Goal: Check status

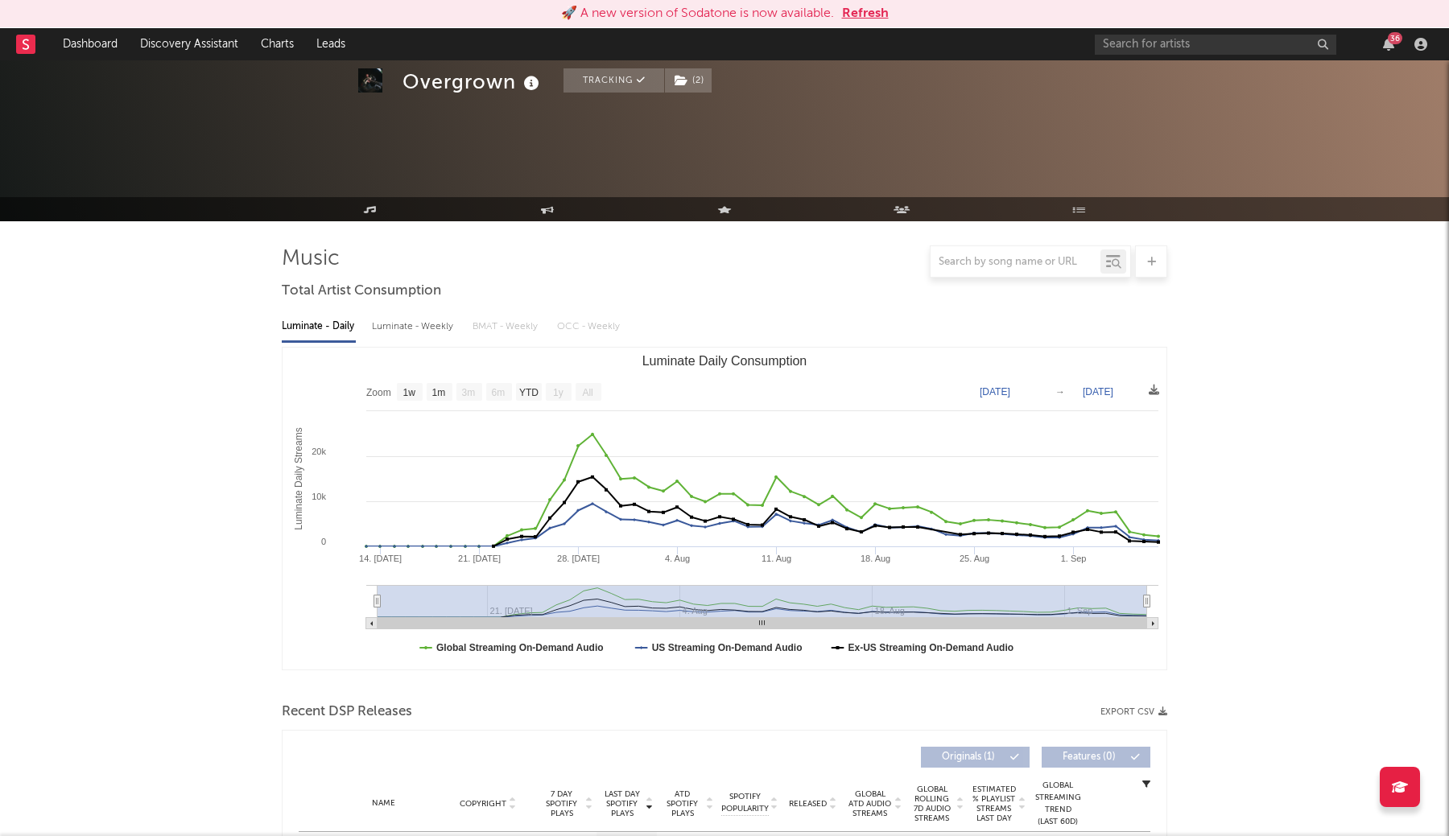
select select "1w"
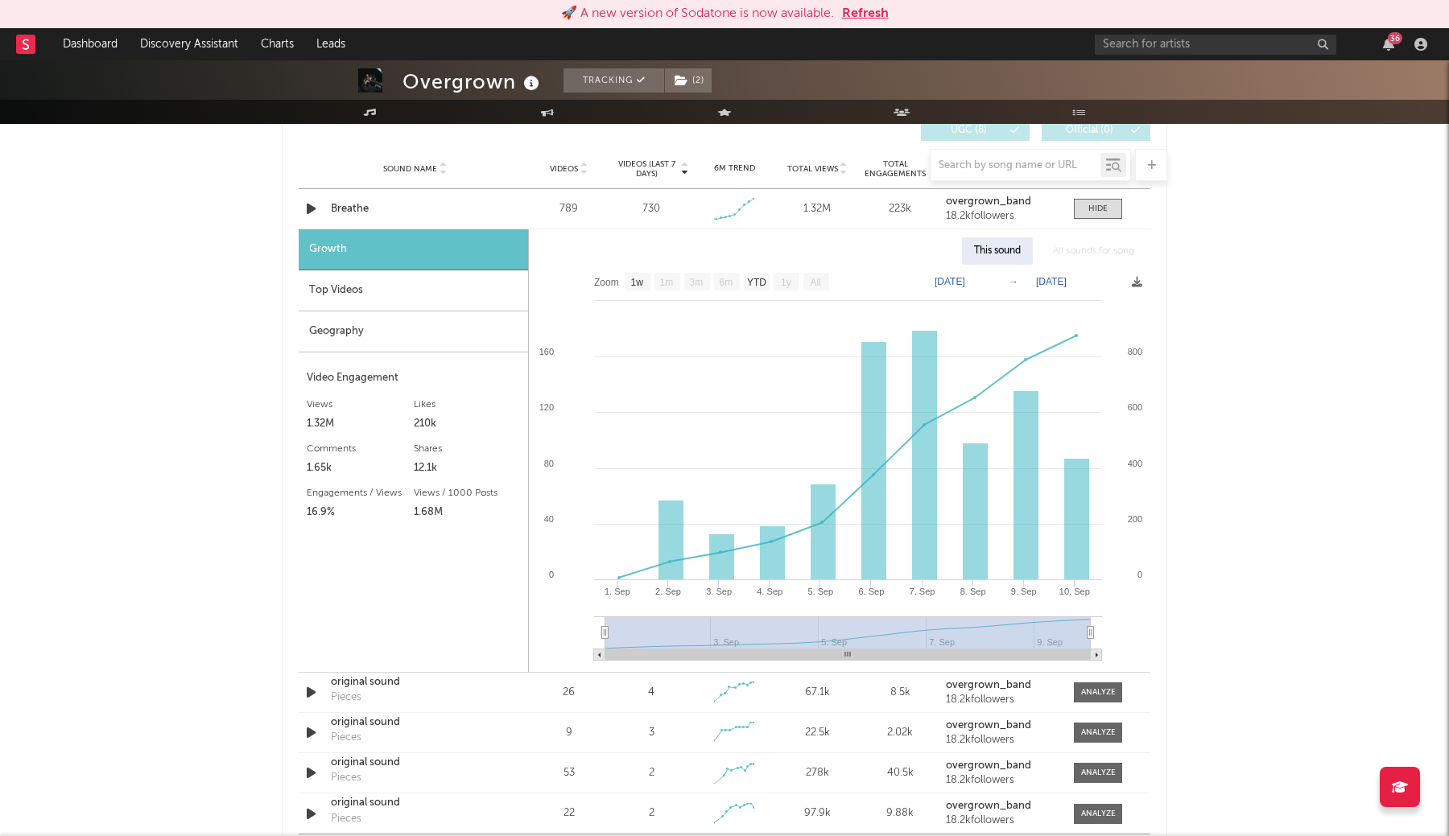
click at [877, 13] on button "Refresh" at bounding box center [865, 13] width 47 height 19
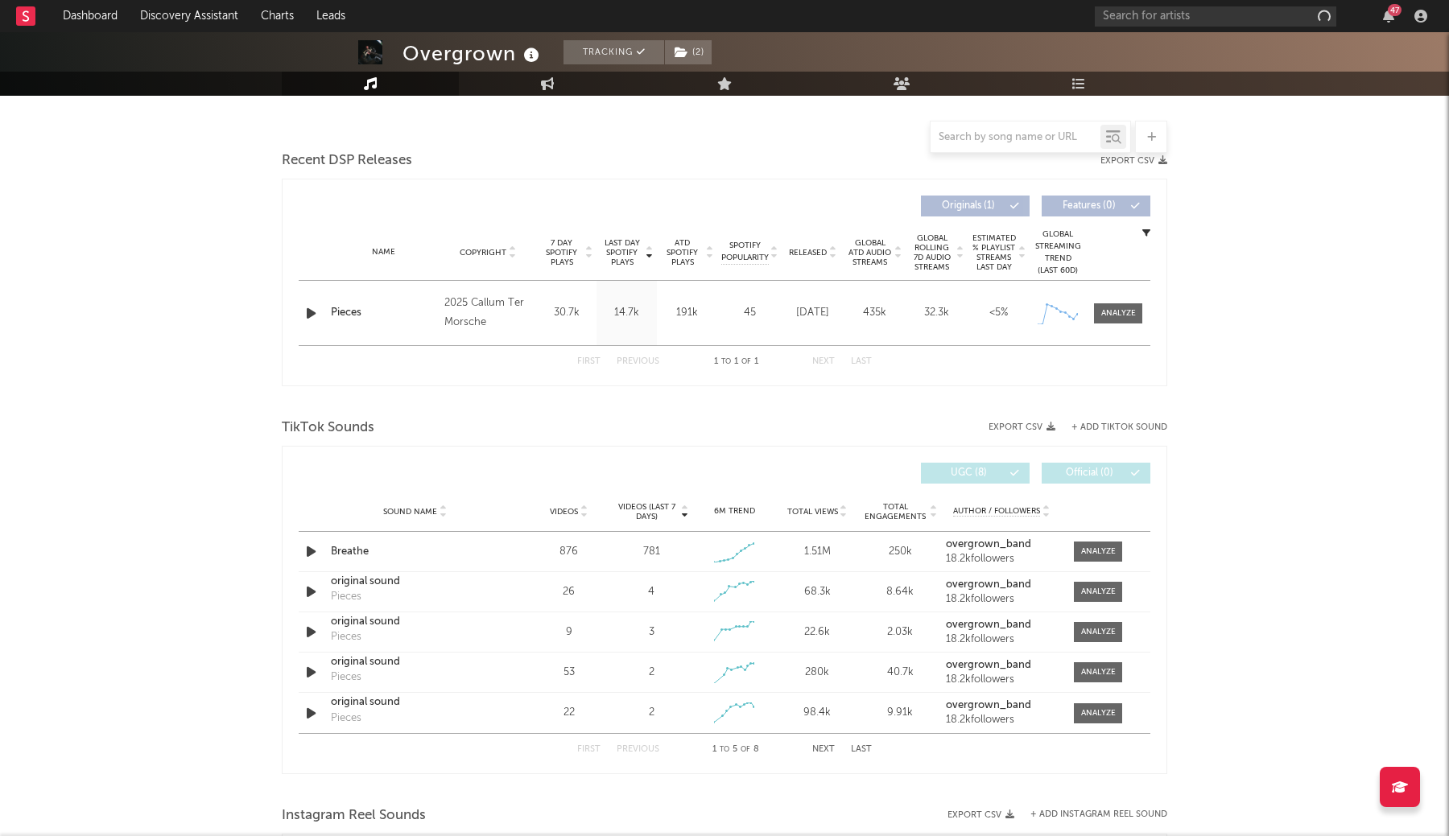
select select "1w"
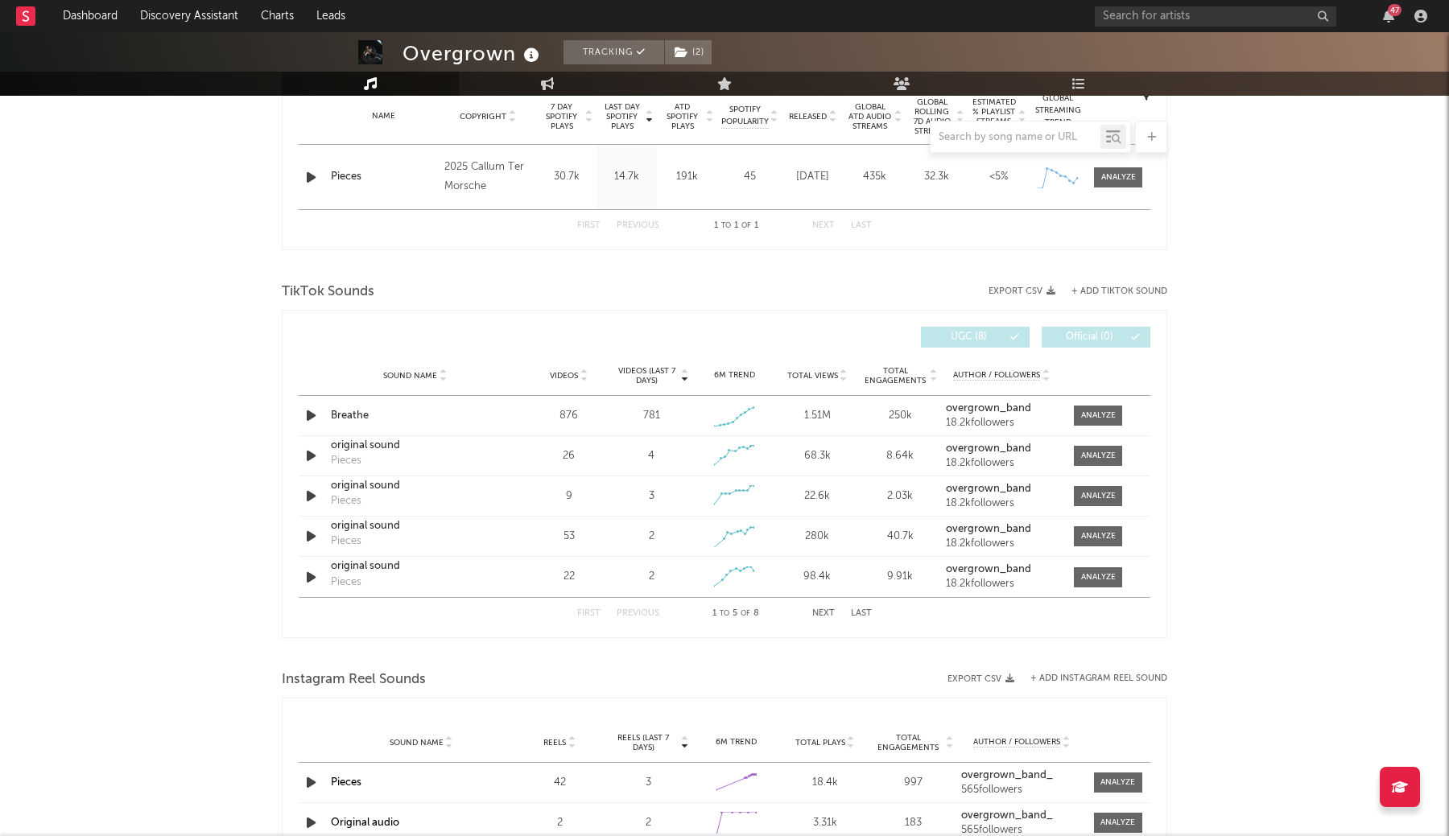
scroll to position [660, 0]
click at [1117, 412] on span at bounding box center [1098, 415] width 48 height 20
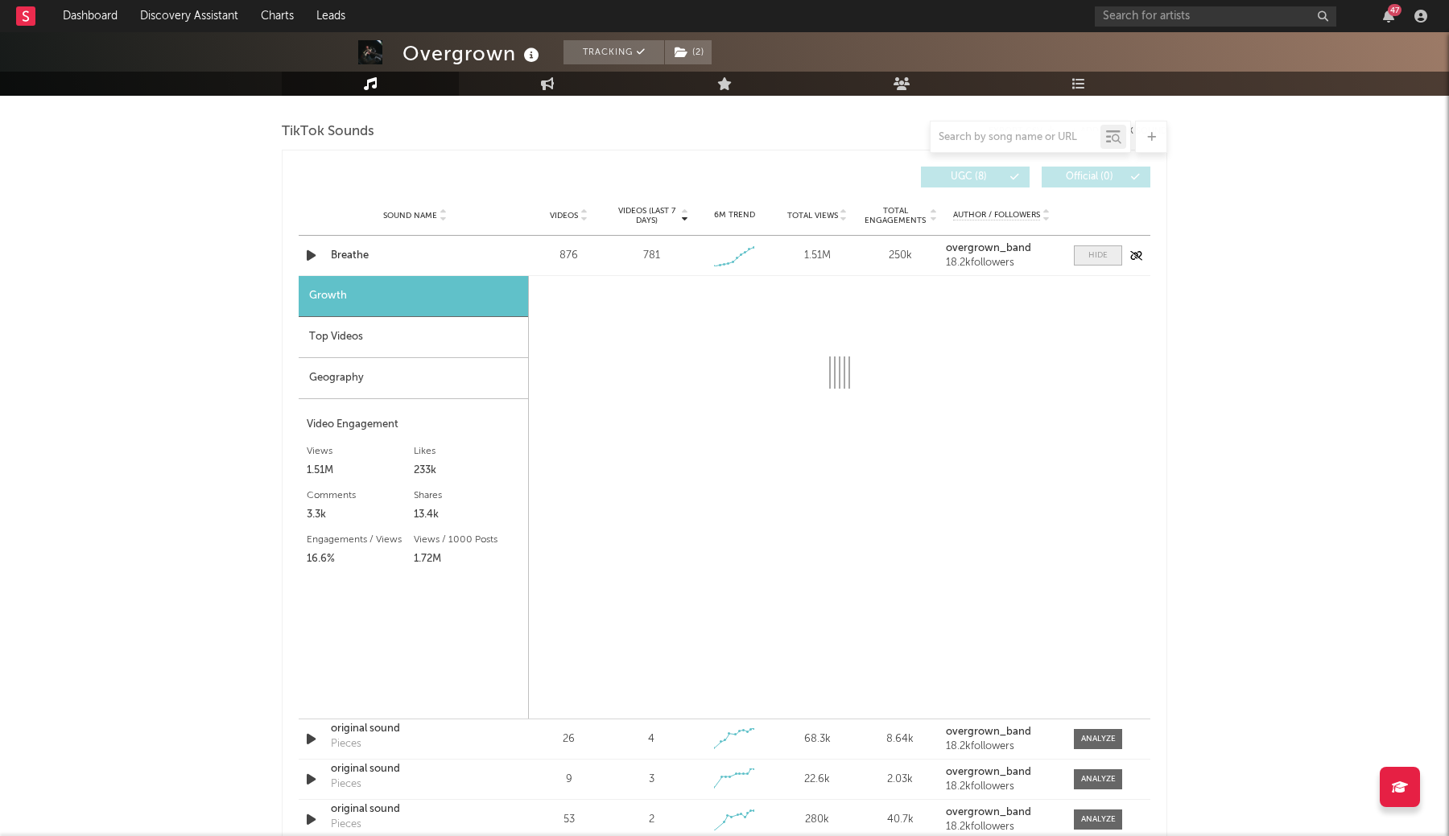
select select "1w"
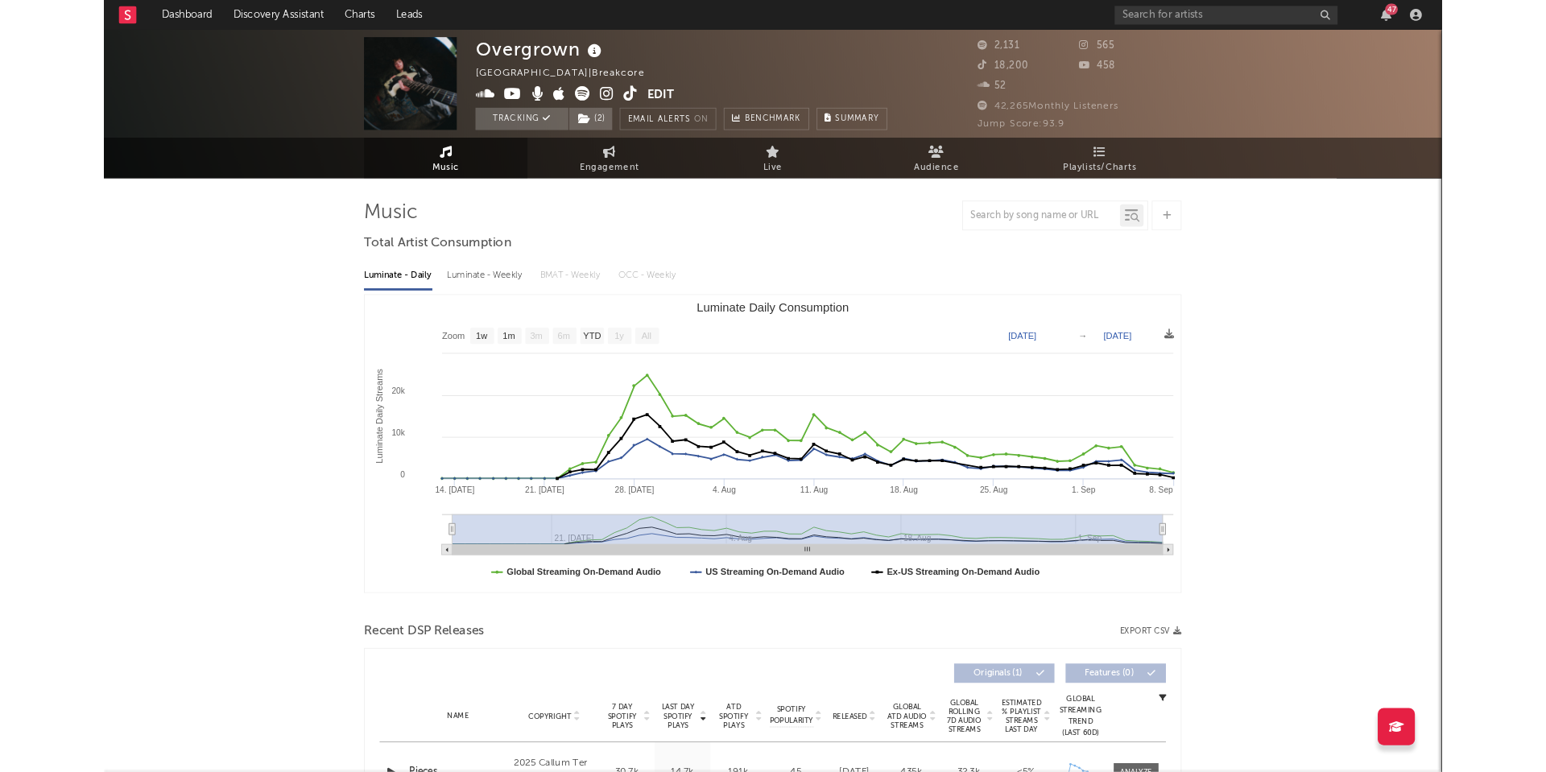
scroll to position [0, 0]
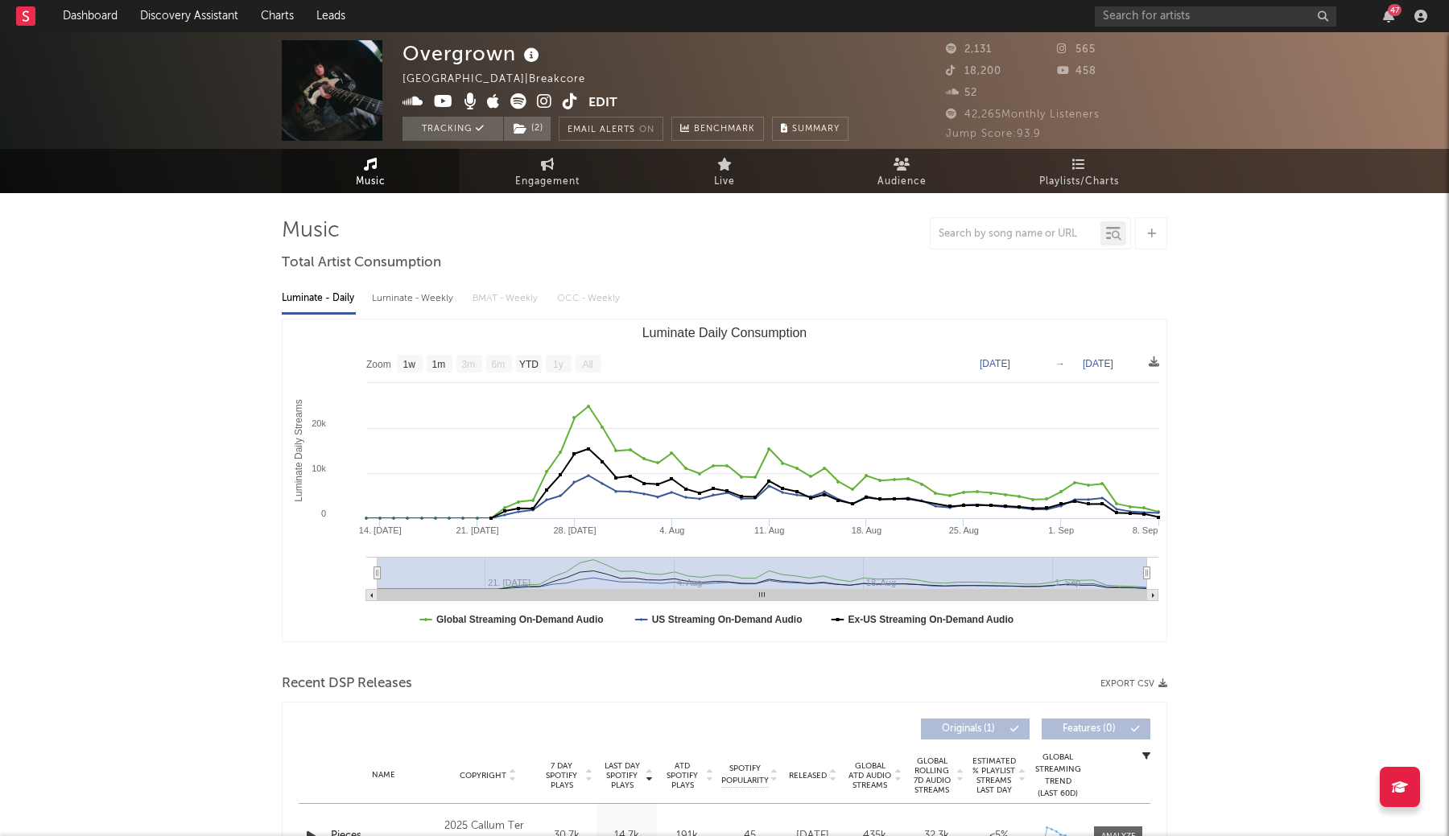
click at [572, 102] on icon at bounding box center [570, 101] width 15 height 16
click at [544, 104] on icon at bounding box center [544, 101] width 15 height 16
